Goal: Transaction & Acquisition: Subscribe to service/newsletter

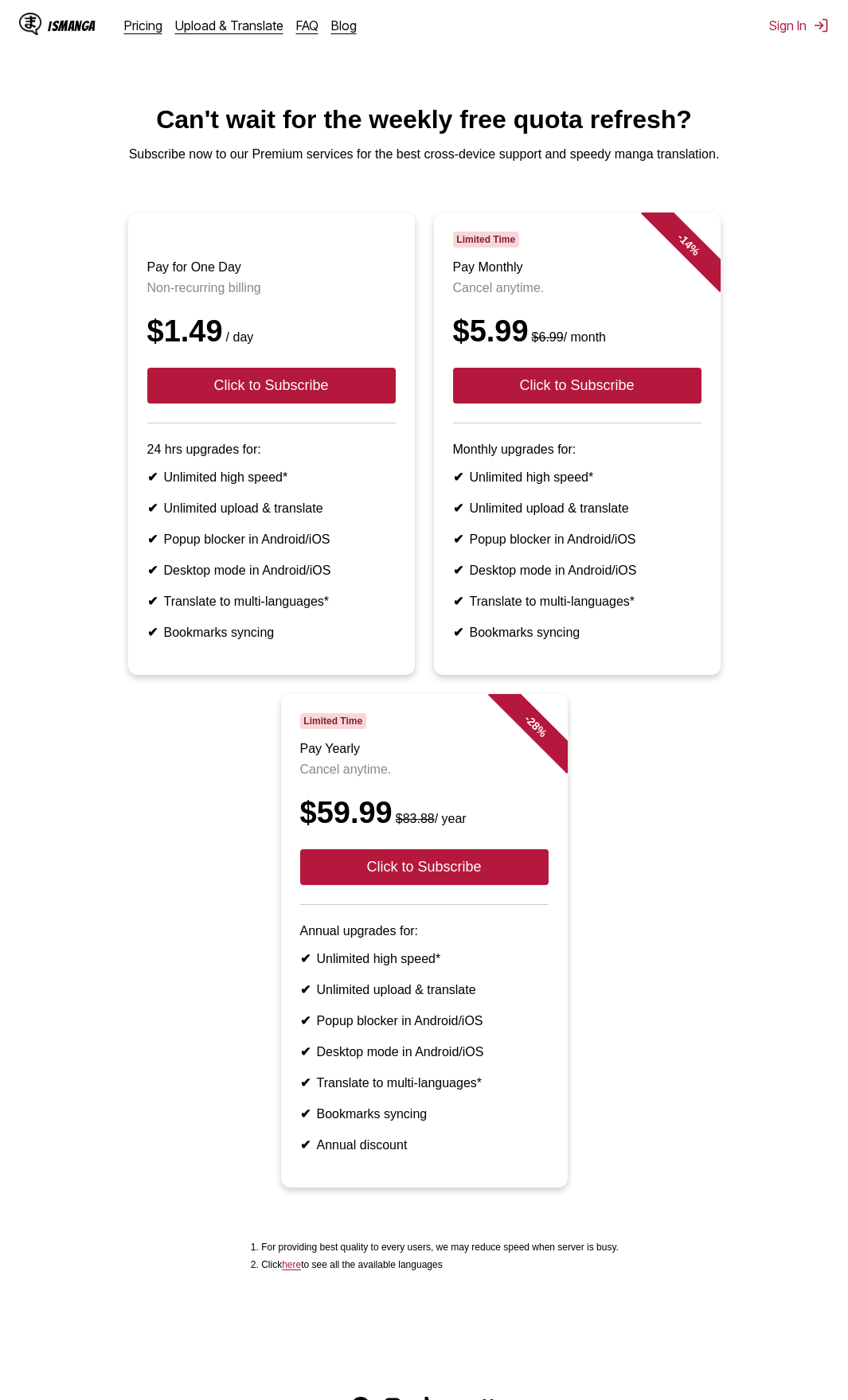
click at [728, 92] on html "IsManga Pricing Upload & Translate FAQ Blog Sign In Pricing Upload & Translate …" at bounding box center [424, 756] width 848 height 1514
click at [662, 399] on button "Click to Subscribe" at bounding box center [576, 386] width 249 height 36
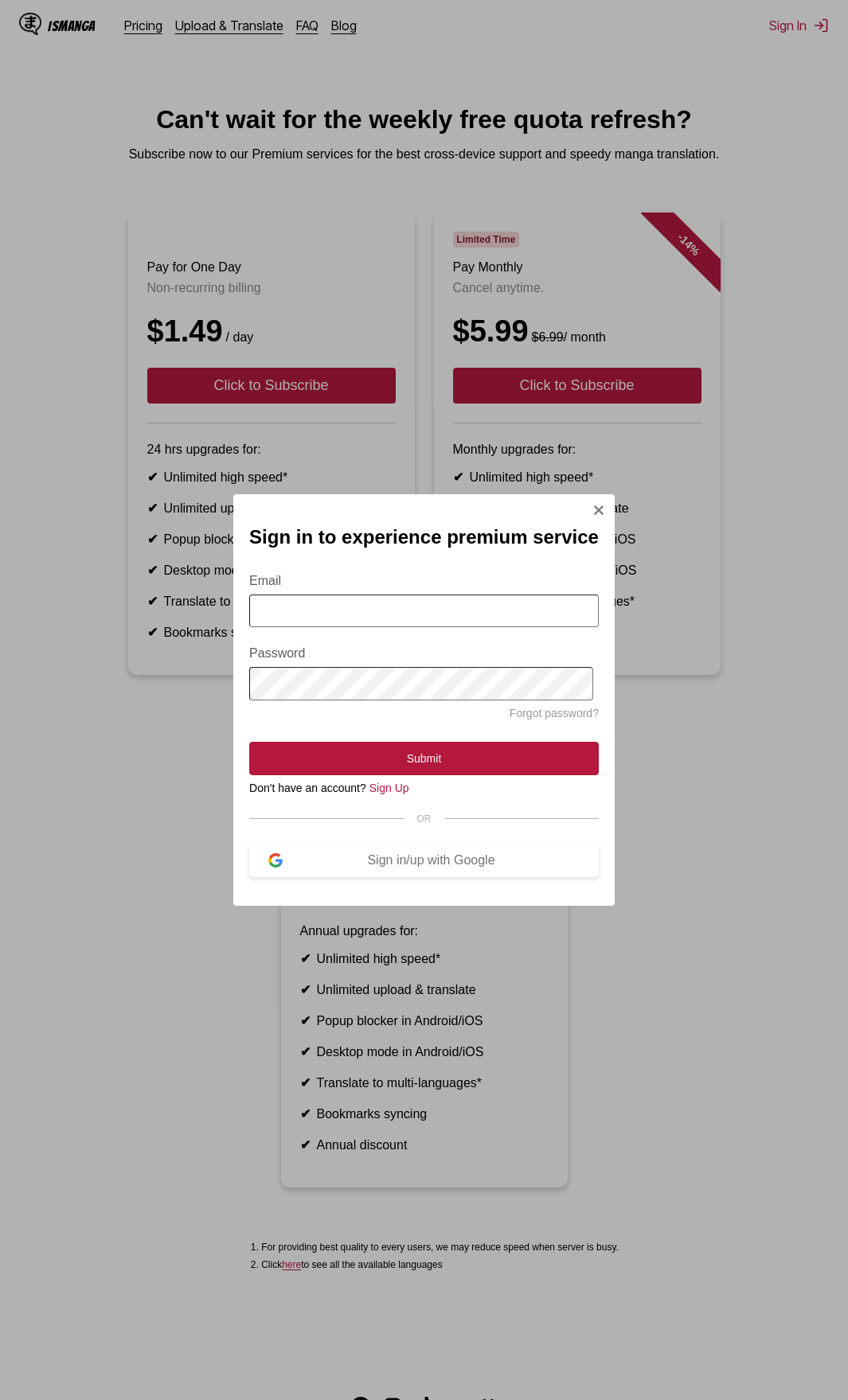
click at [389, 610] on input "Email" at bounding box center [423, 611] width 350 height 33
type input "**********"
click at [249, 742] on button "Submit" at bounding box center [423, 758] width 350 height 33
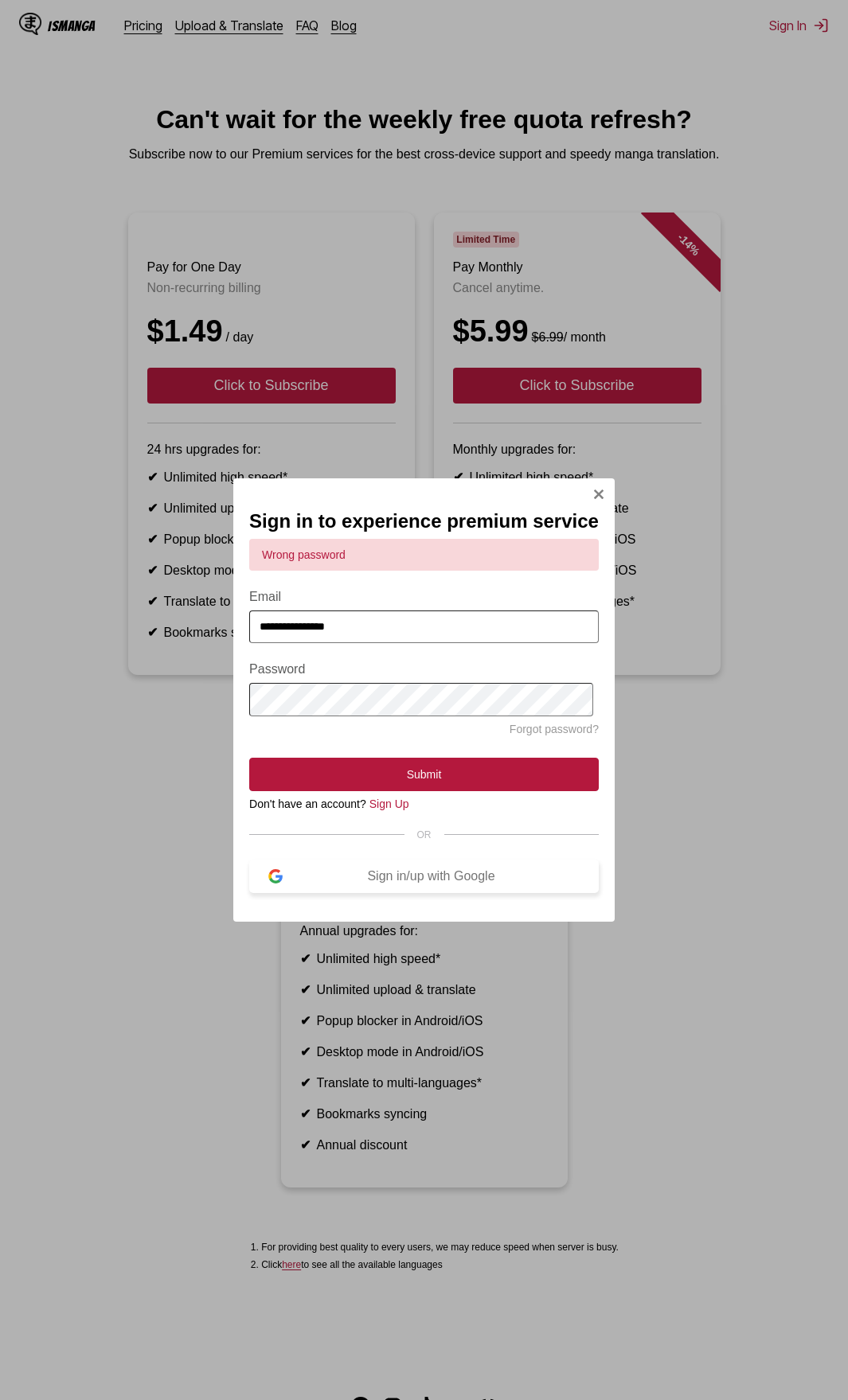
click at [397, 884] on div "Sign in/up with Google" at bounding box center [430, 877] width 296 height 15
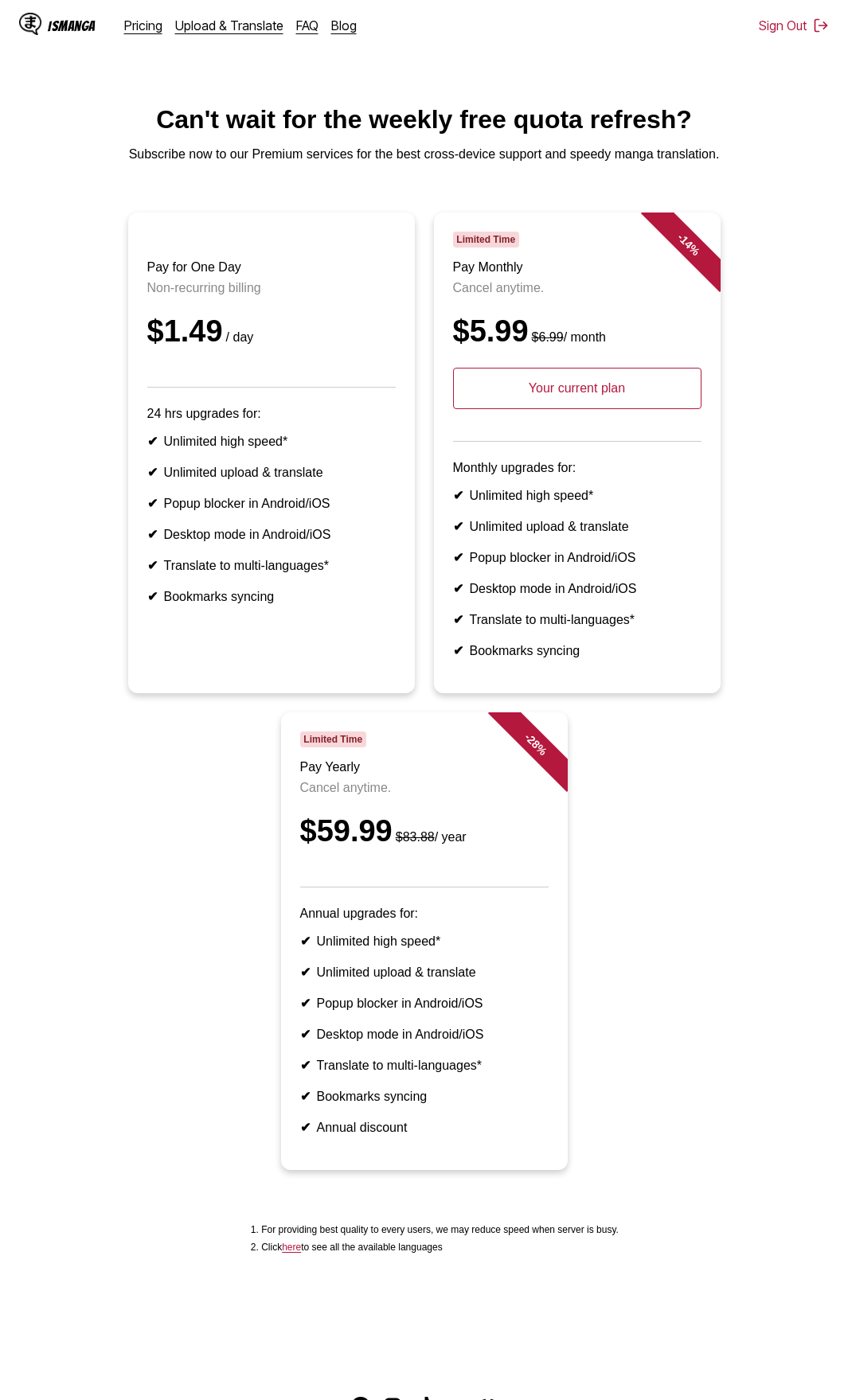
click at [640, 409] on p "Your current plan" at bounding box center [576, 388] width 249 height 41
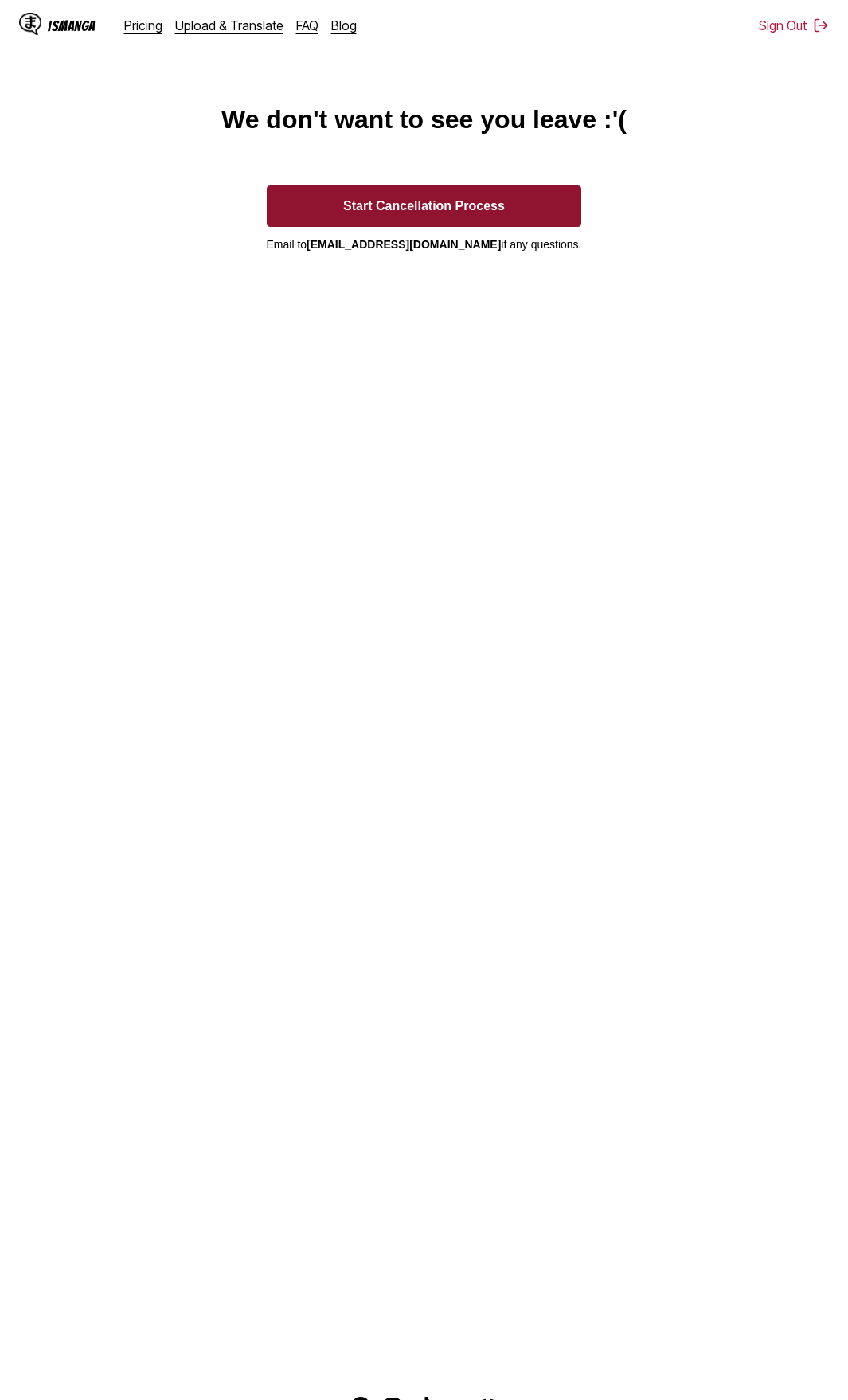
click at [505, 206] on button "Start Cancellation Process" at bounding box center [424, 206] width 315 height 41
click at [444, 206] on button "Start Cancellation Process" at bounding box center [424, 206] width 315 height 41
